Goal: Navigation & Orientation: Find specific page/section

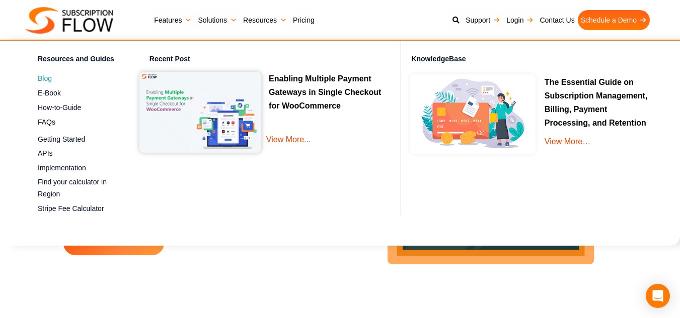
click at [44, 78] on span "Blog" at bounding box center [45, 78] width 14 height 11
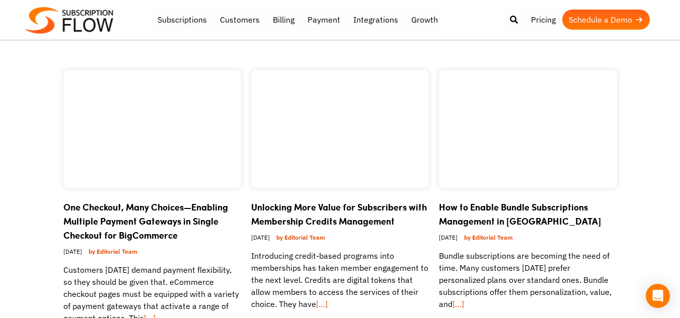
scroll to position [855, 0]
